Goal: Browse casually

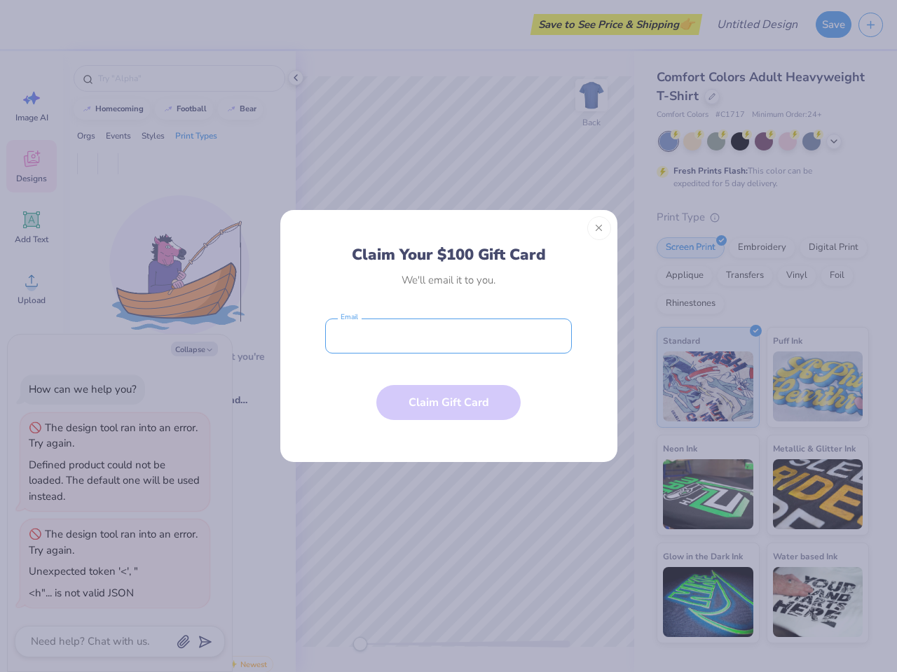
click at [448, 336] on input "email" at bounding box center [448, 336] width 247 height 35
